Goal: Check status: Check status

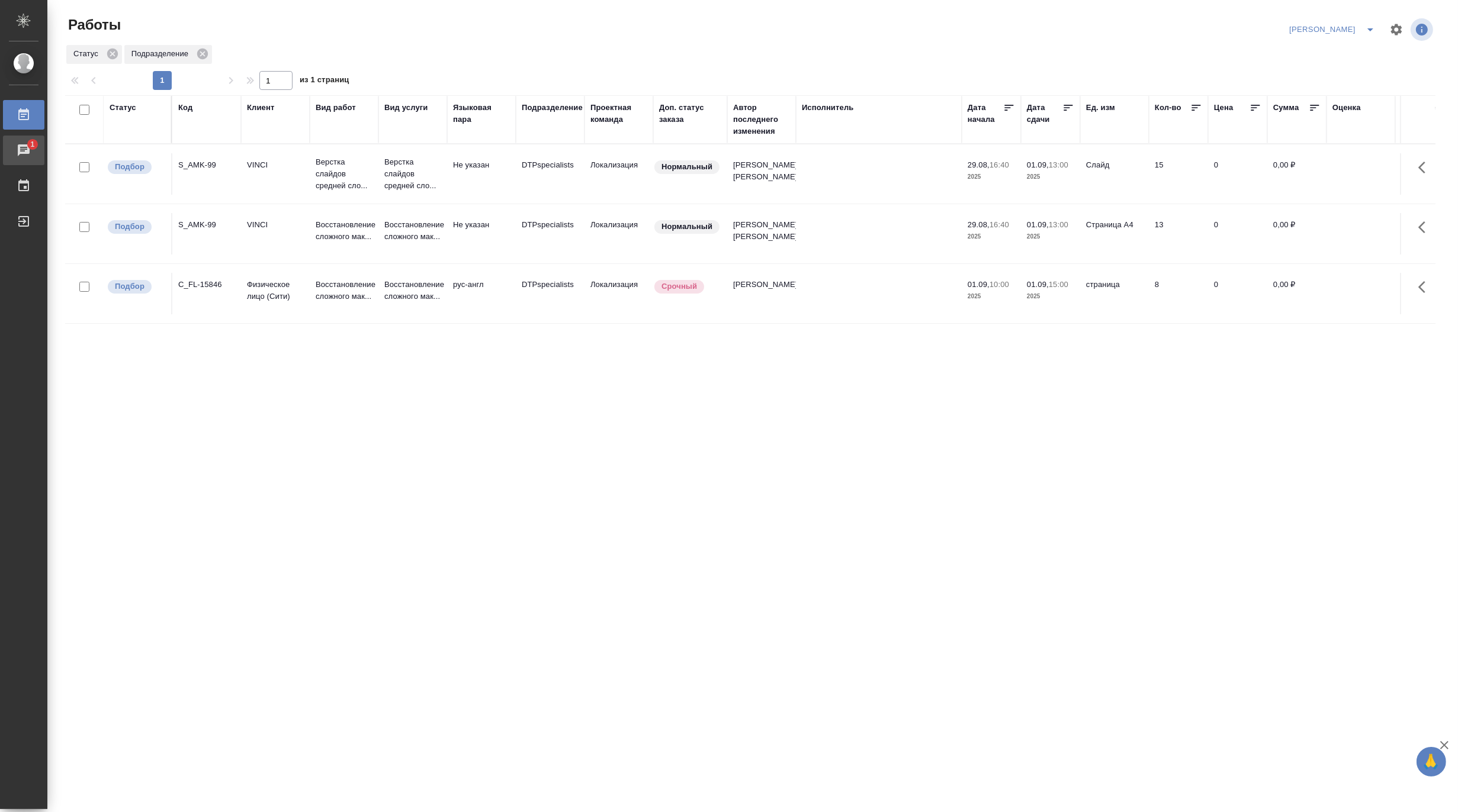
click at [20, 150] on div "Чаты" at bounding box center [9, 151] width 29 height 18
click at [185, 108] on div "Код" at bounding box center [186, 108] width 14 height 12
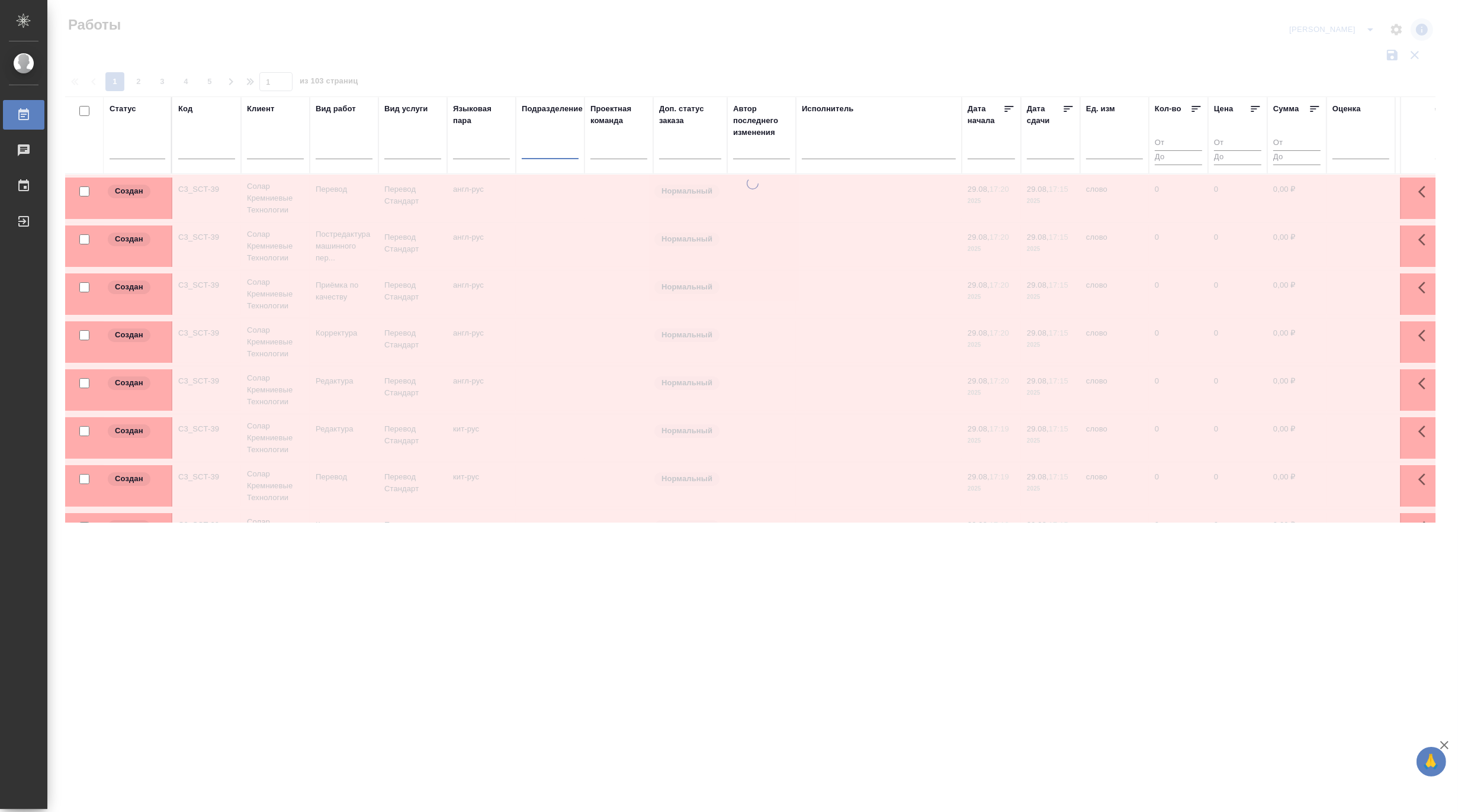
click at [199, 153] on input "text" at bounding box center [206, 151] width 57 height 15
paste input "S_T-OP-C-24951"
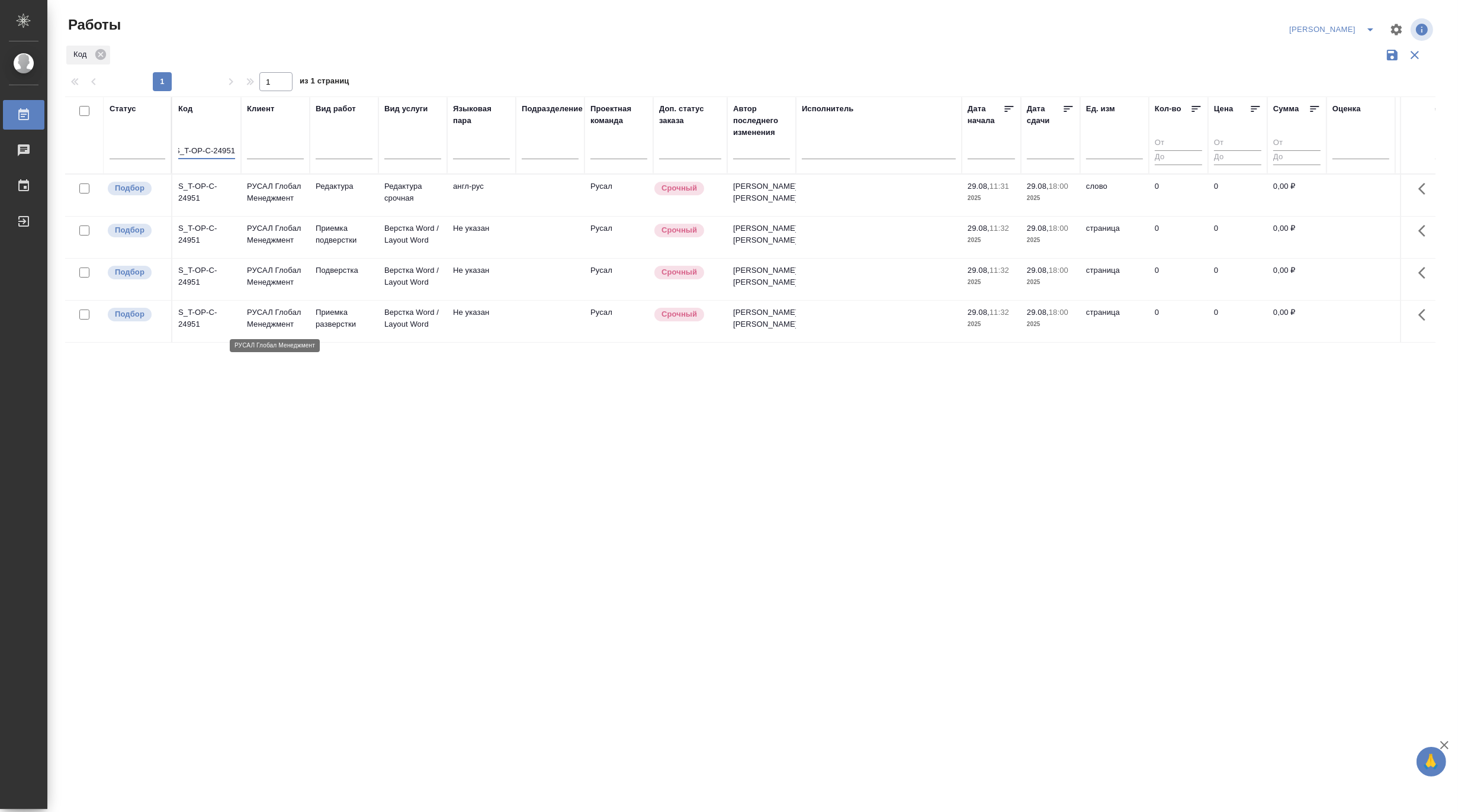
type input "S_T-OP-C-24951"
click at [270, 316] on p "РУСАЛ Глобал Менеджмент" at bounding box center [275, 319] width 57 height 24
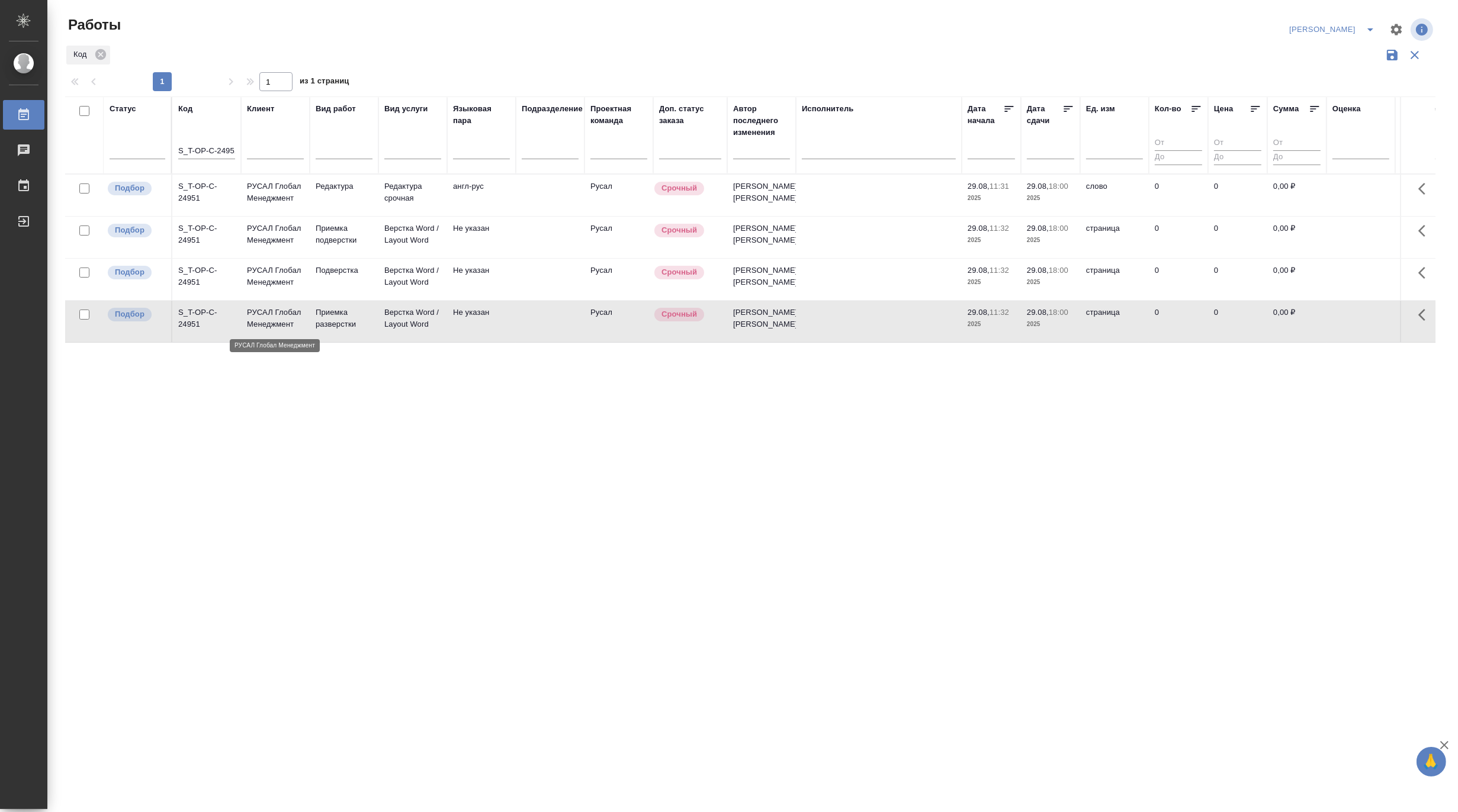
click at [270, 316] on p "РУСАЛ Глобал Менеджмент" at bounding box center [275, 319] width 57 height 24
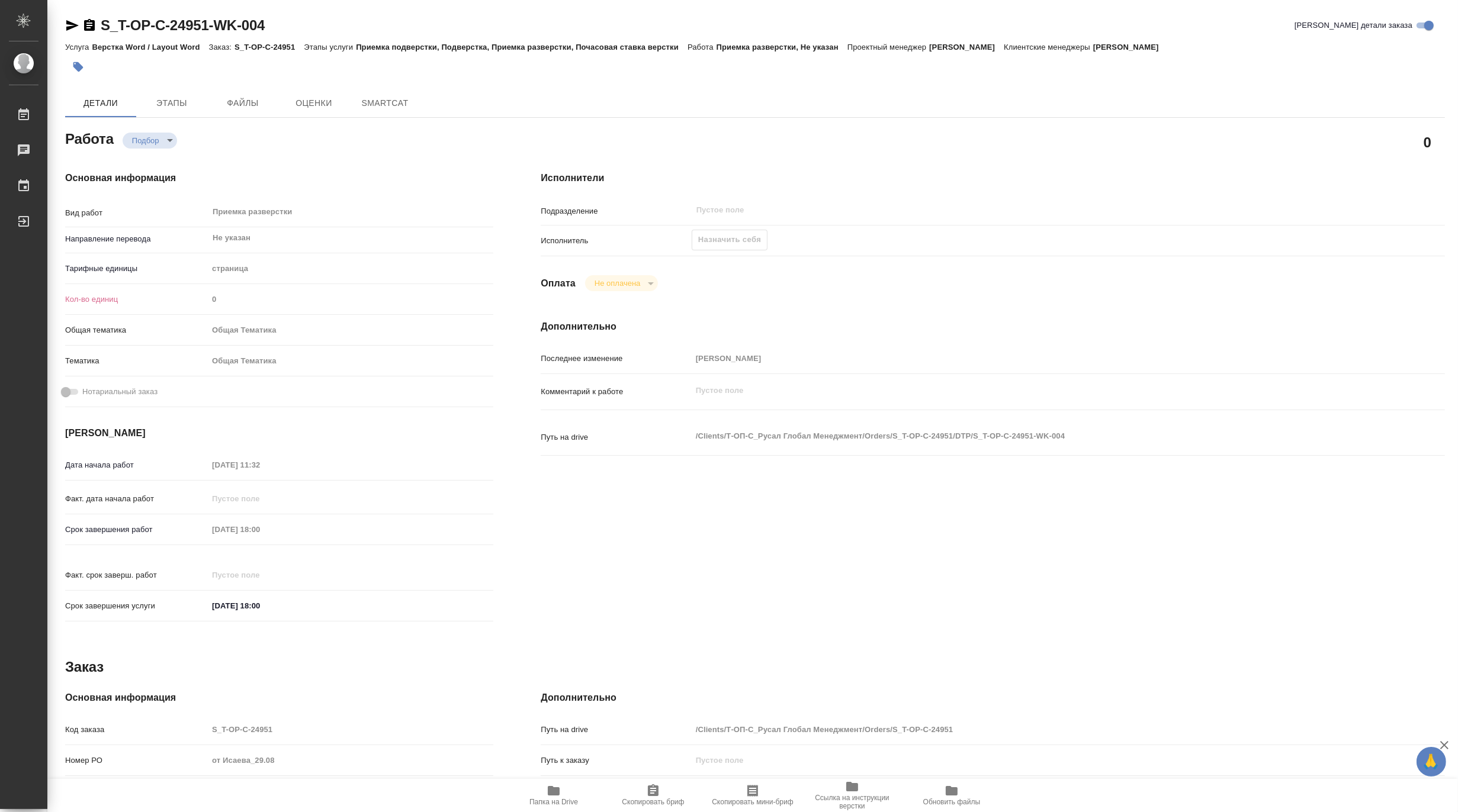
type textarea "x"
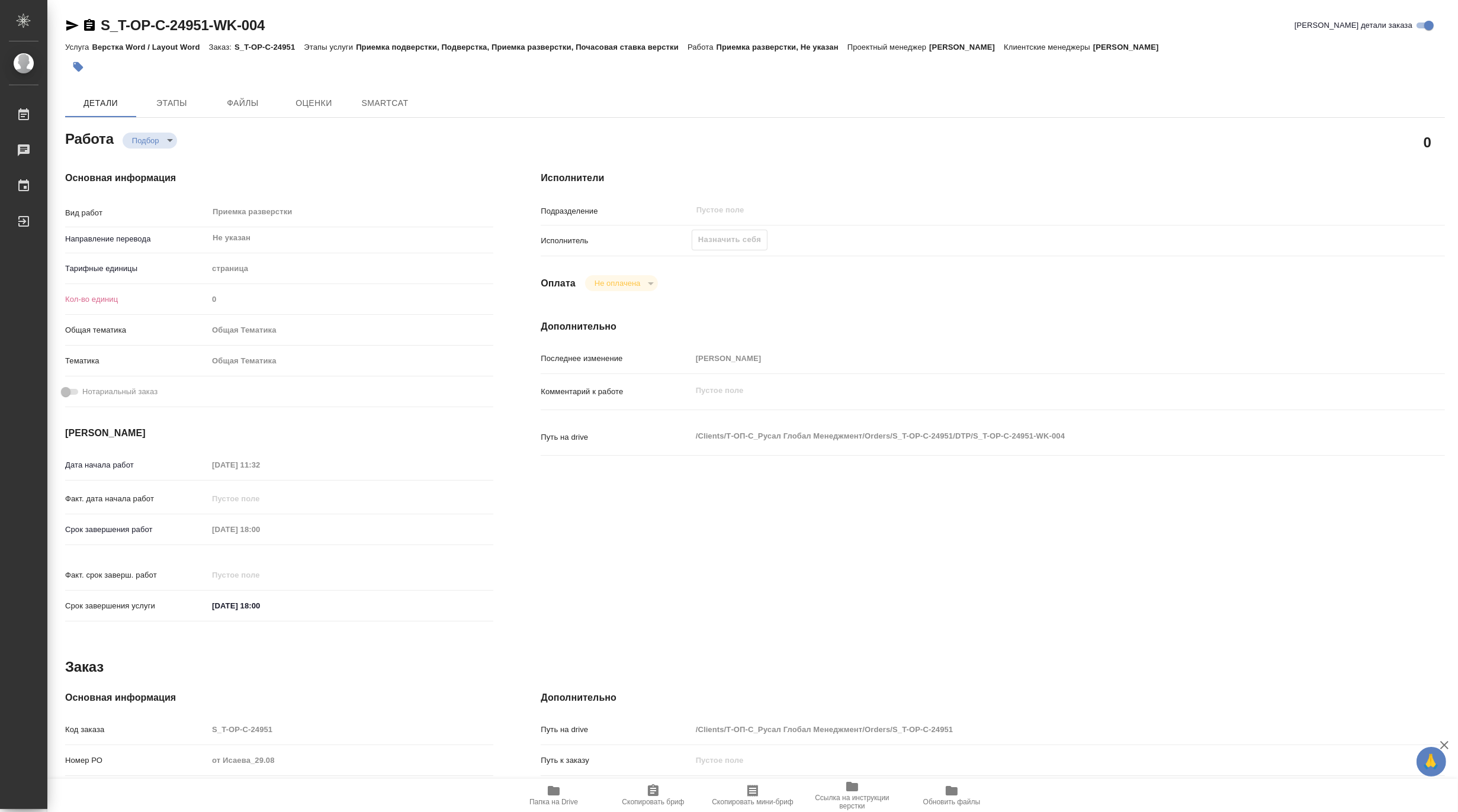
type textarea "x"
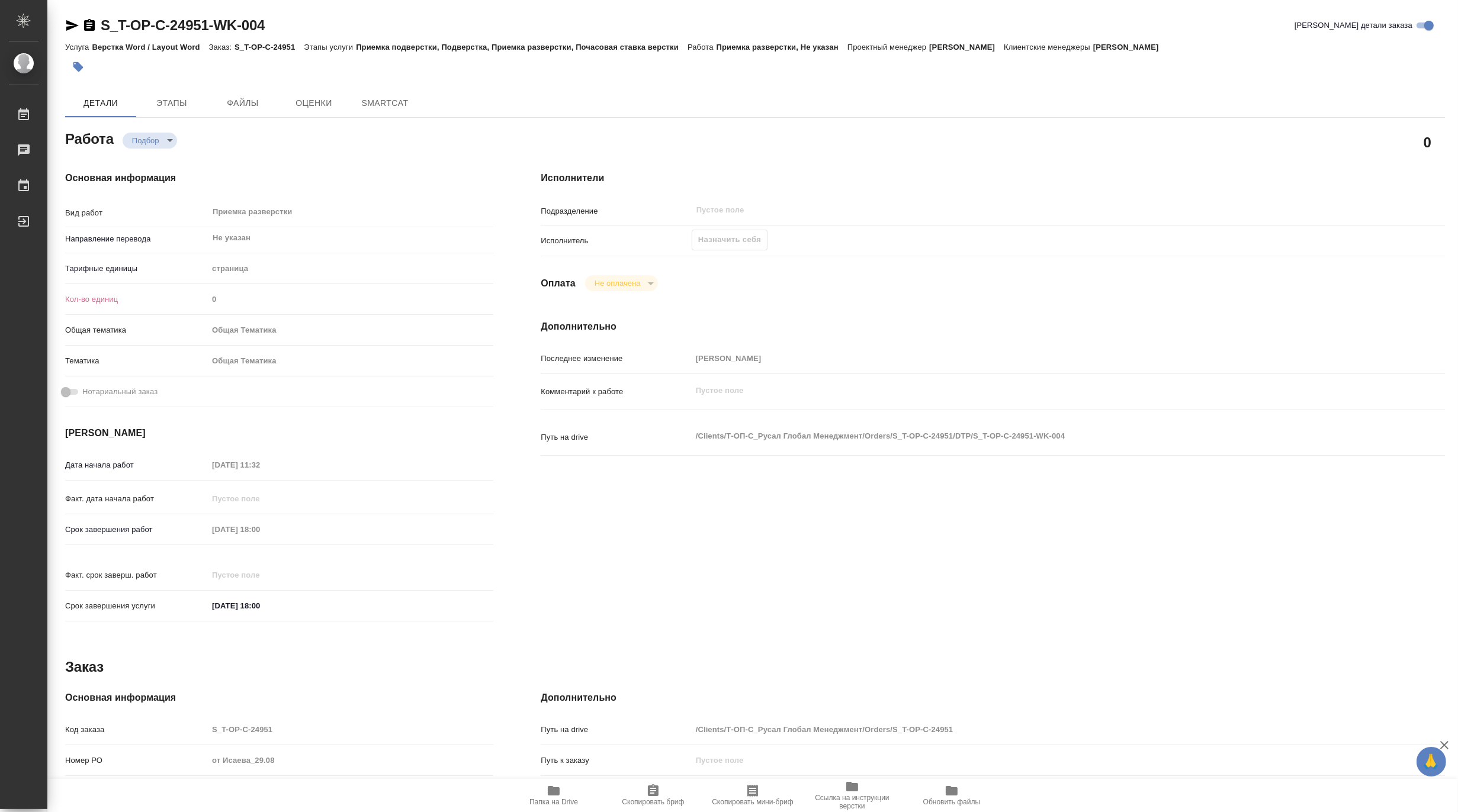
type textarea "x"
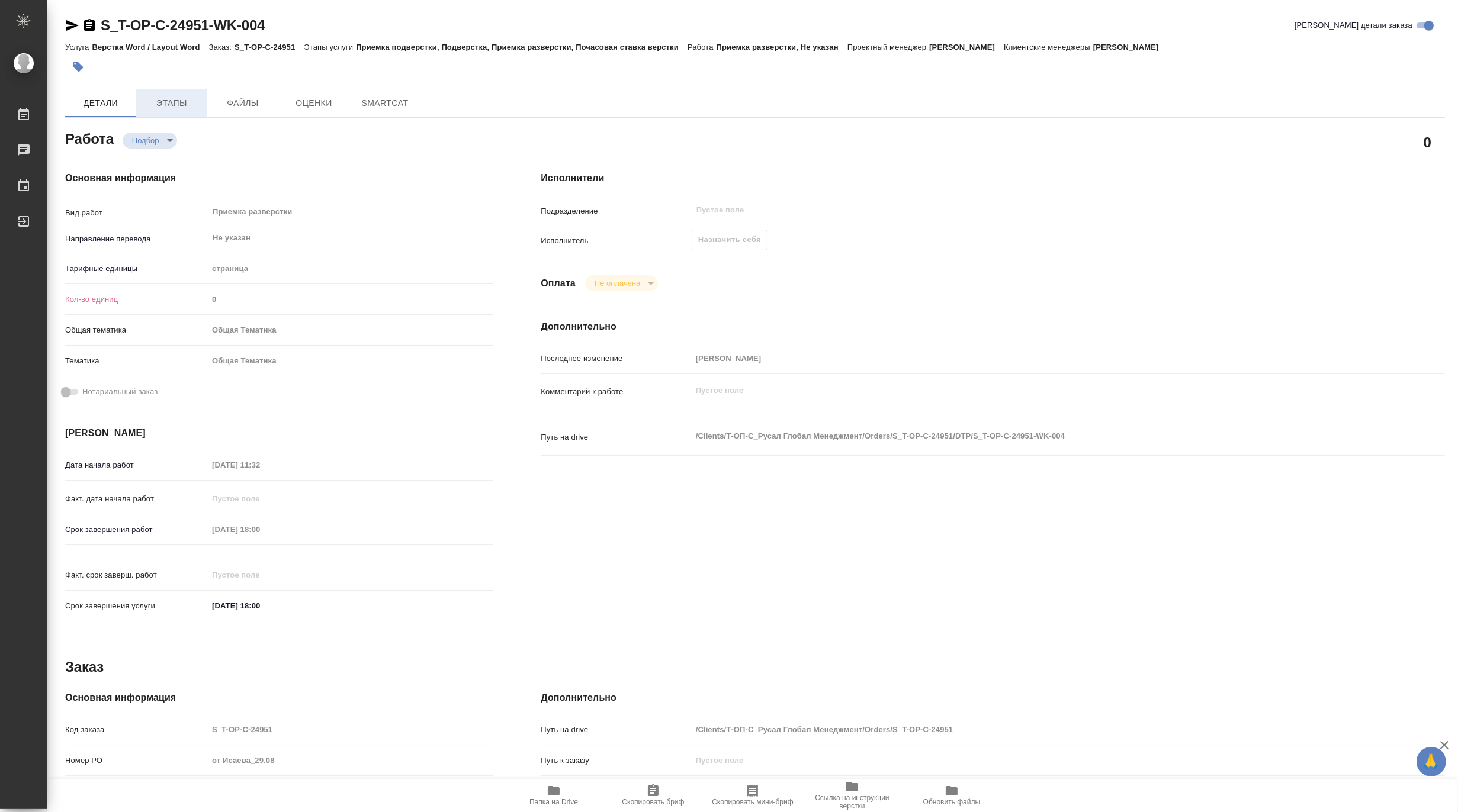
type textarea "x"
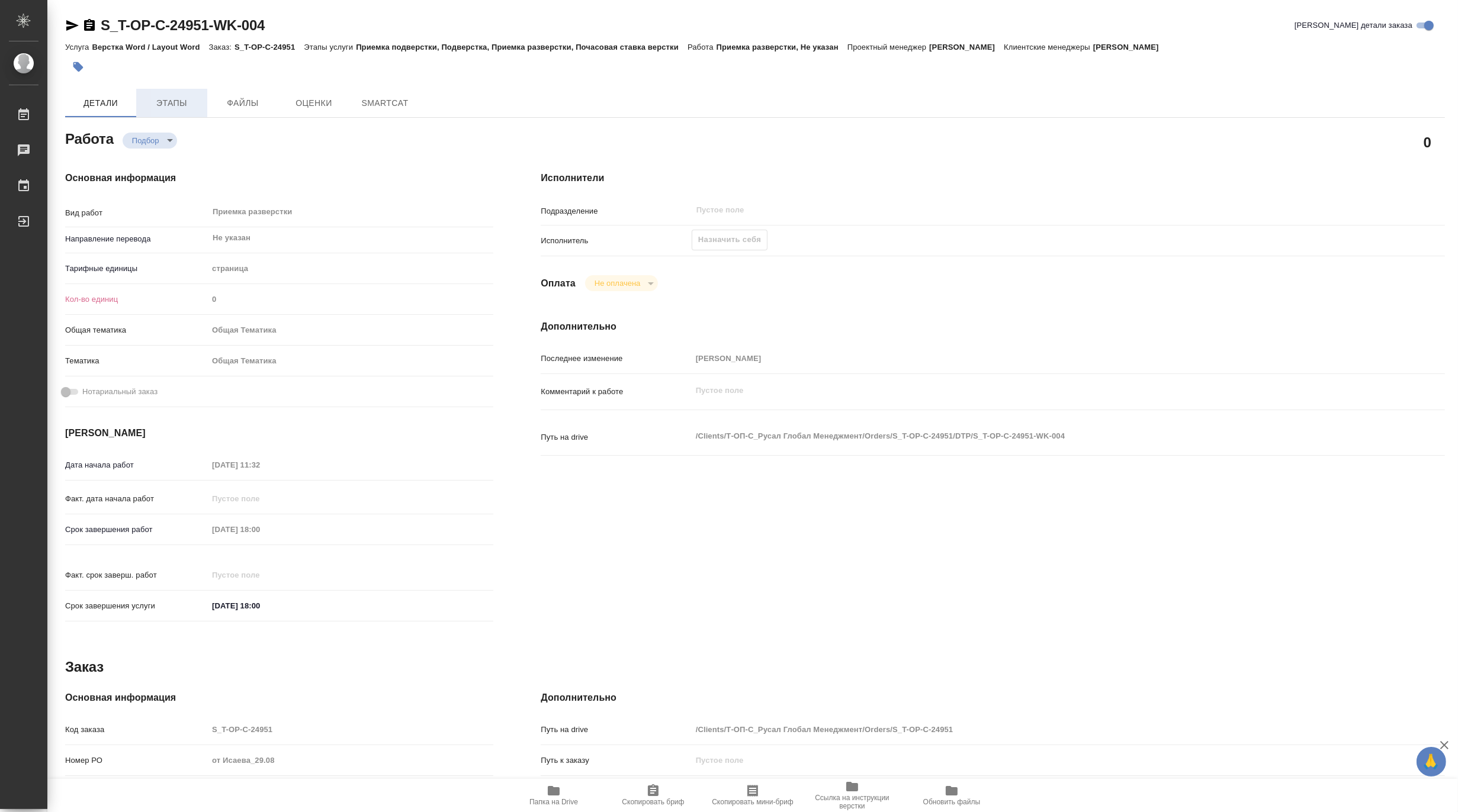
type textarea "x"
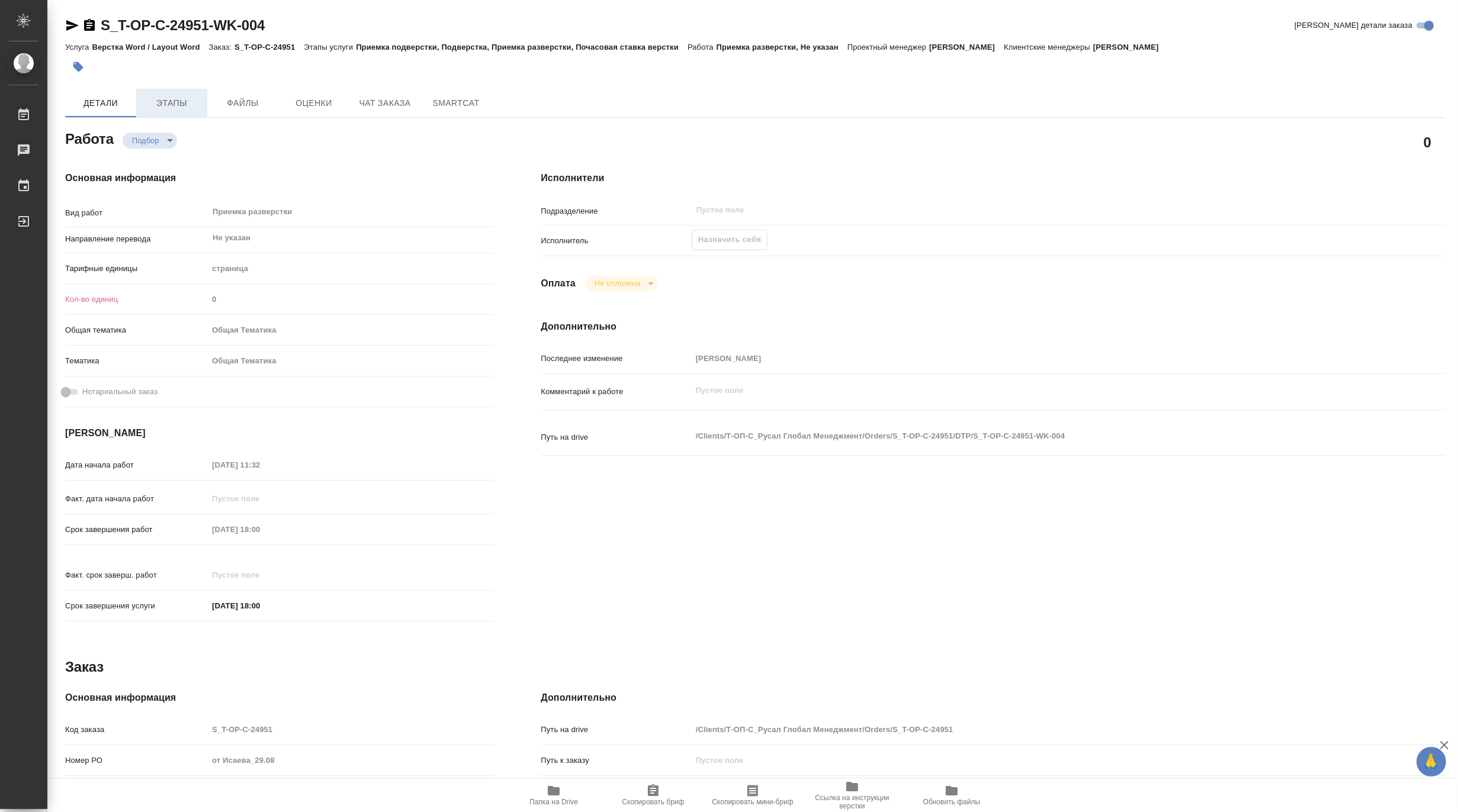
click at [175, 99] on span "Этапы" at bounding box center [171, 103] width 57 height 15
